Goal: Task Accomplishment & Management: Use online tool/utility

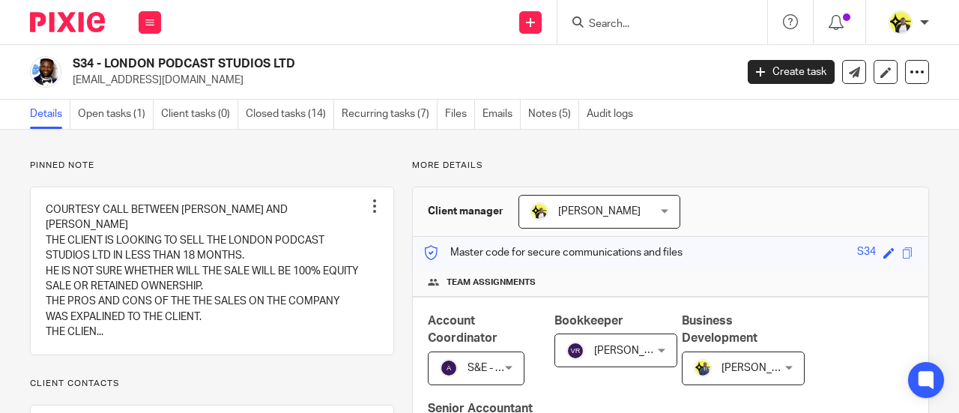
click at [634, 21] on input "Search" at bounding box center [654, 24] width 135 height 13
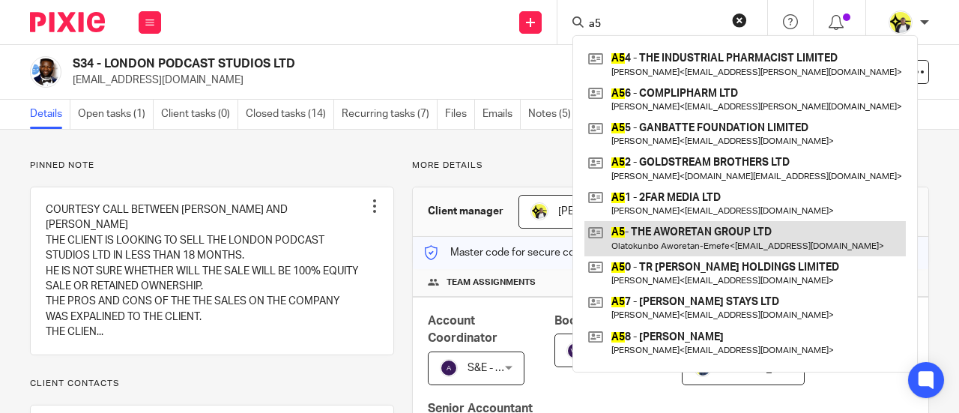
type input "a5"
click at [673, 241] on link at bounding box center [744, 238] width 321 height 34
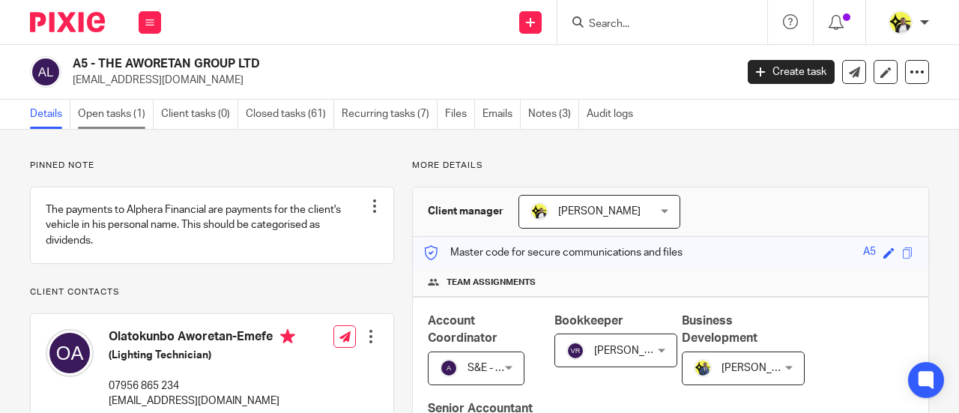
click at [103, 109] on link "Open tasks (1)" at bounding box center [116, 114] width 76 height 29
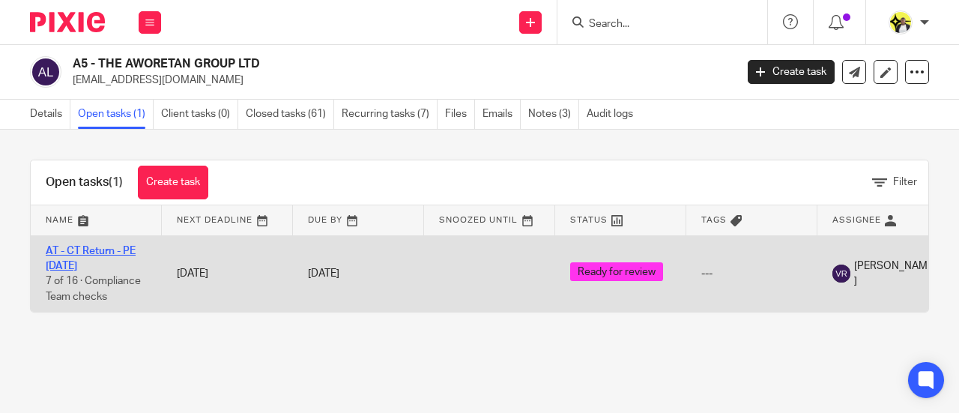
click at [91, 249] on link "AT - CT Return - PE 31-08-2025" at bounding box center [91, 258] width 90 height 25
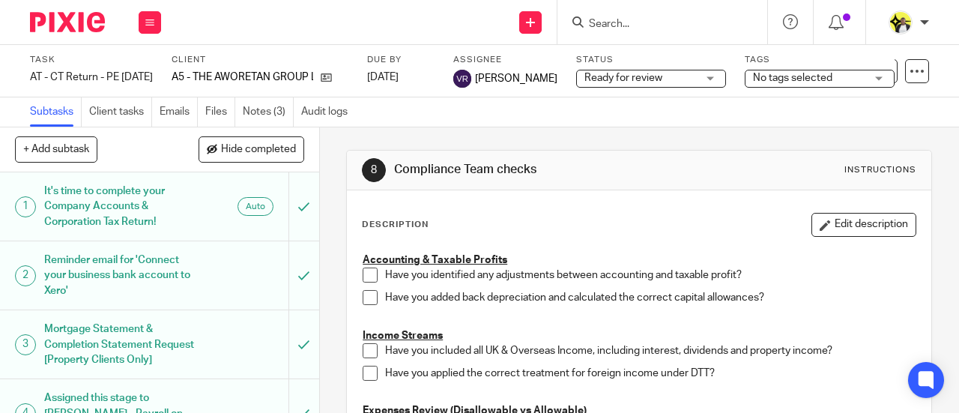
click at [866, 76] on div "No tags selected" at bounding box center [820, 79] width 150 height 18
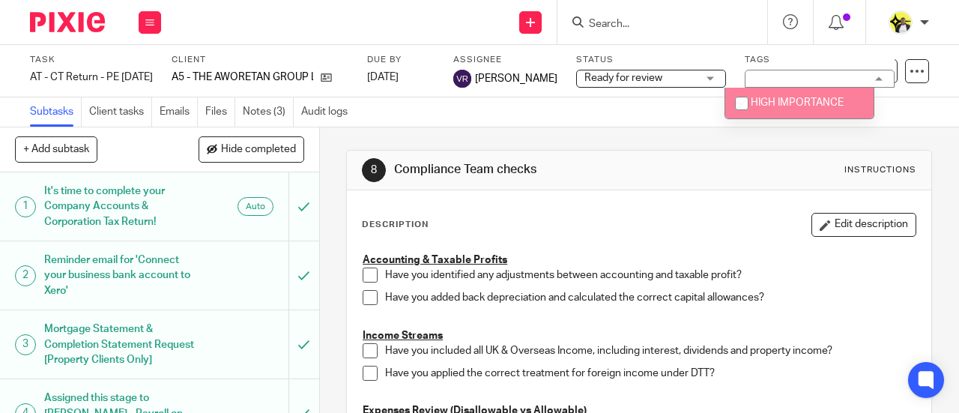
click at [827, 102] on span "HIGH IMPORTANCE" at bounding box center [797, 102] width 93 height 10
checkbox input "true"
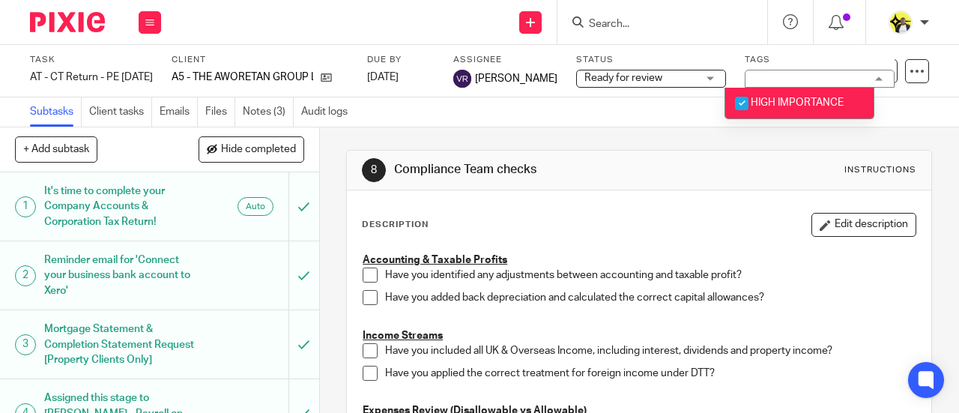
click at [549, 214] on div "Description Edit description" at bounding box center [639, 225] width 554 height 24
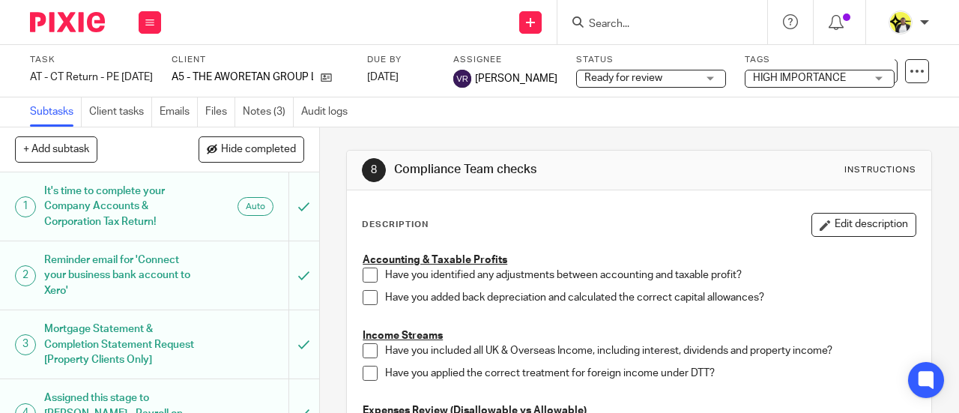
click at [330, 29] on div "Send new email Create task Add client Request signature Get Support Contact Sup…" at bounding box center [567, 22] width 783 height 44
